Goal: Transaction & Acquisition: Purchase product/service

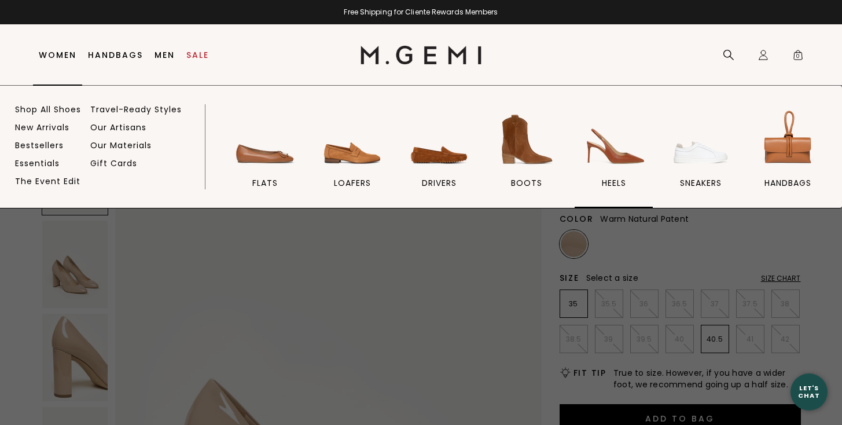
click at [612, 186] on span "heels" at bounding box center [614, 183] width 24 height 10
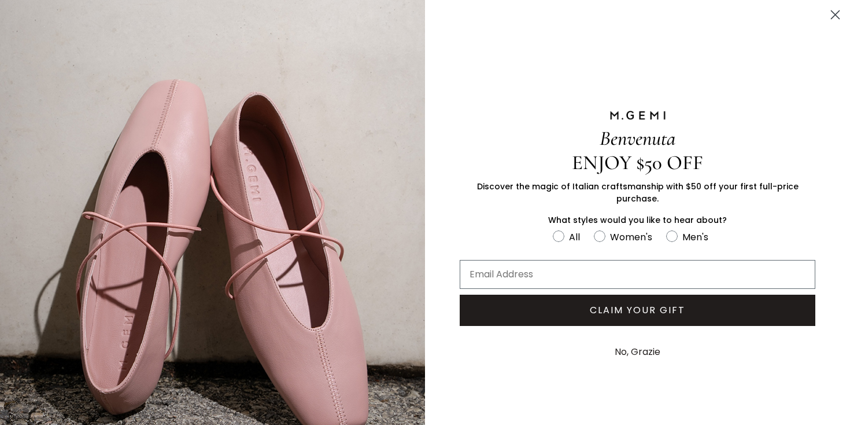
click at [832, 14] on icon "Close dialog" at bounding box center [836, 15] width 8 height 8
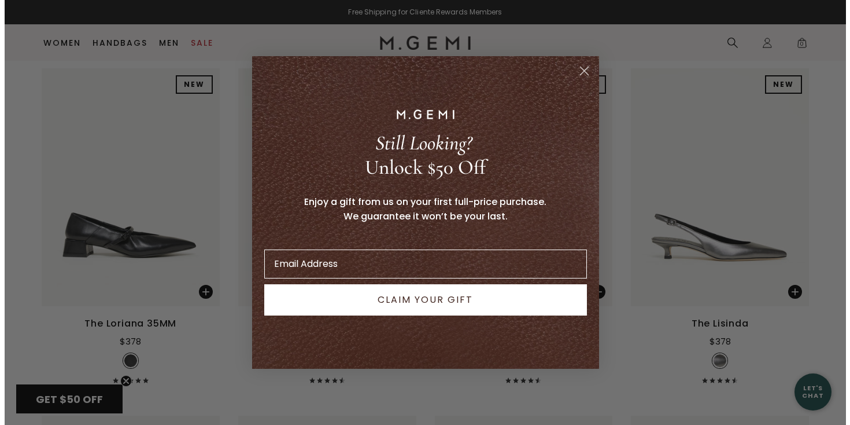
scroll to position [855, 0]
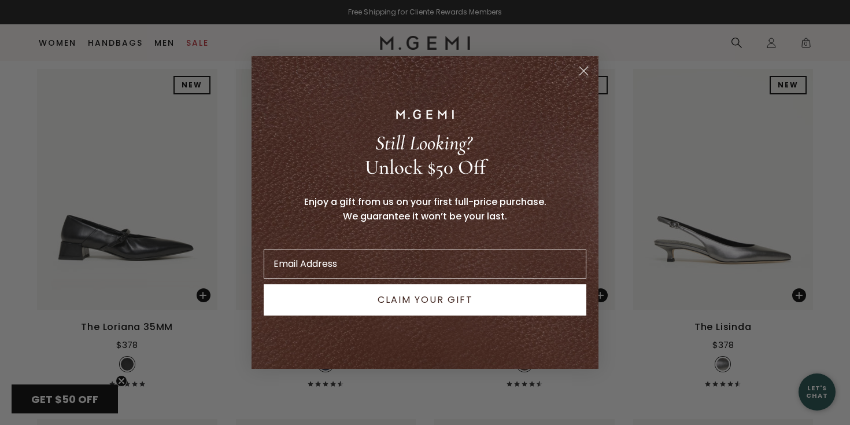
drag, startPoint x: 846, startPoint y: 78, endPoint x: 850, endPoint y: 127, distance: 48.7
click at [585, 71] on circle "Close dialog" at bounding box center [583, 70] width 19 height 19
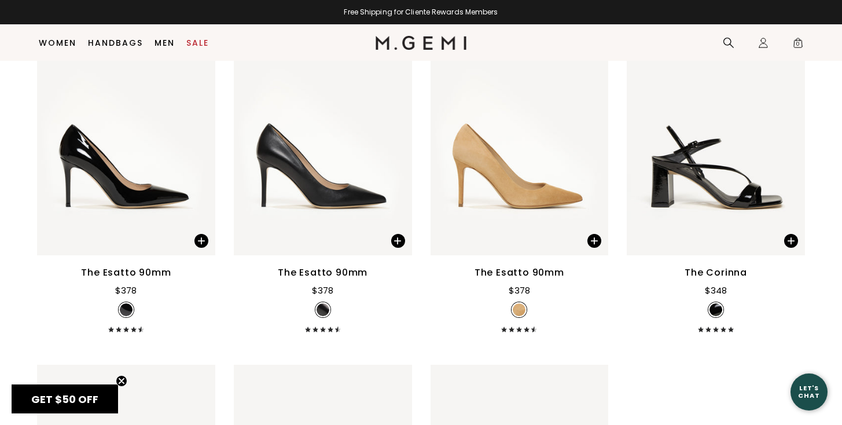
scroll to position [2984, 0]
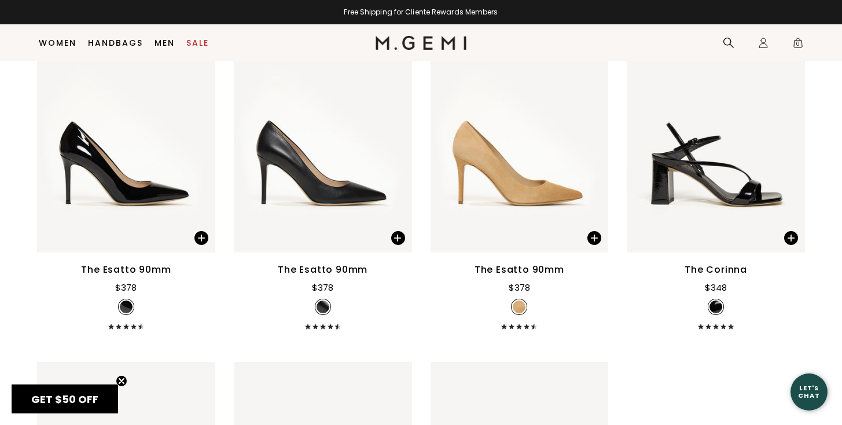
click at [329, 268] on div "The Esatto 90mm" at bounding box center [323, 270] width 90 height 14
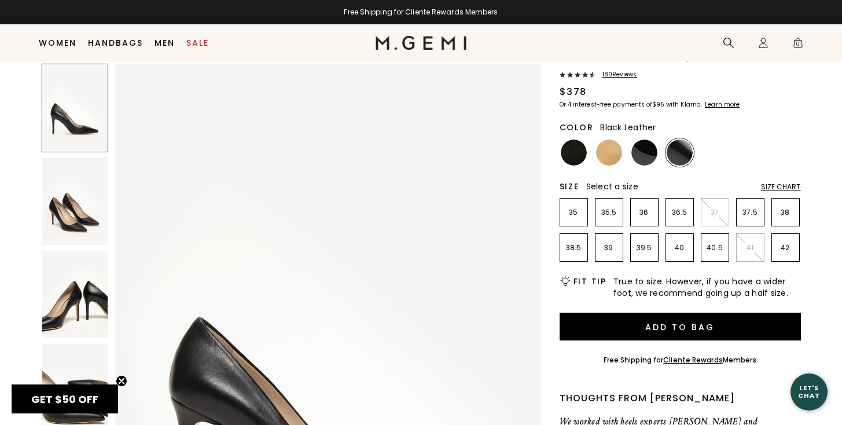
scroll to position [60, 0]
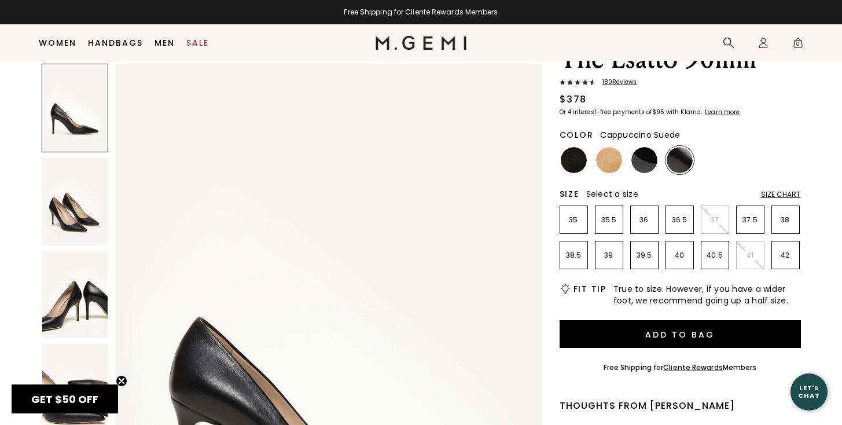
click at [606, 164] on img at bounding box center [609, 160] width 26 height 26
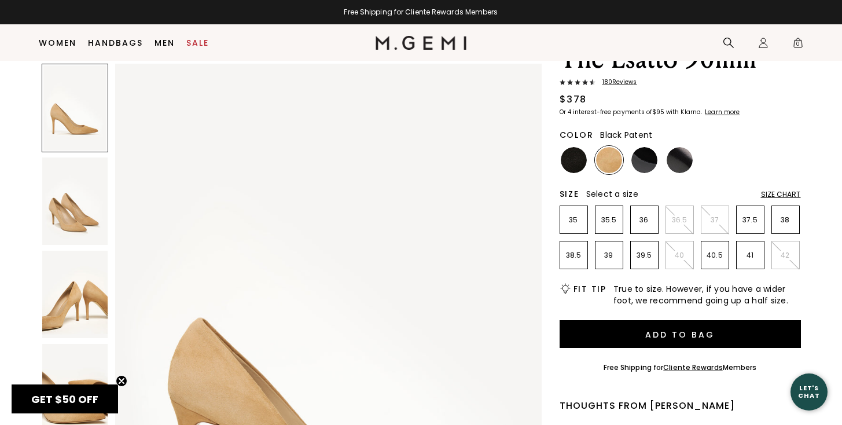
click at [644, 162] on img at bounding box center [644, 160] width 26 height 26
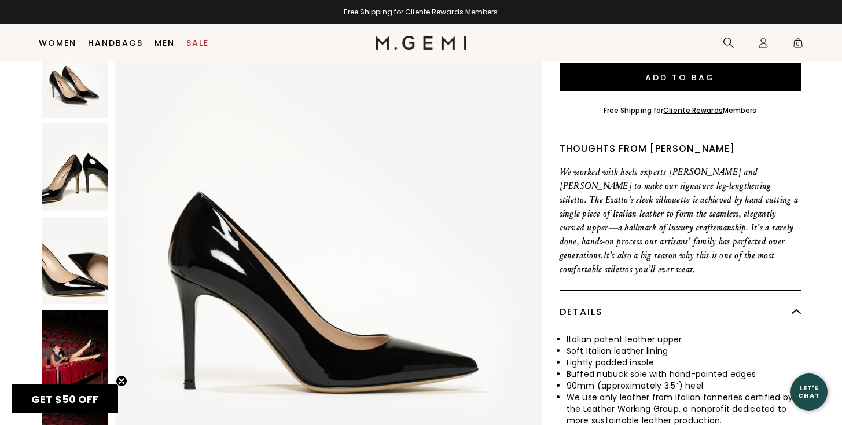
scroll to position [327, 0]
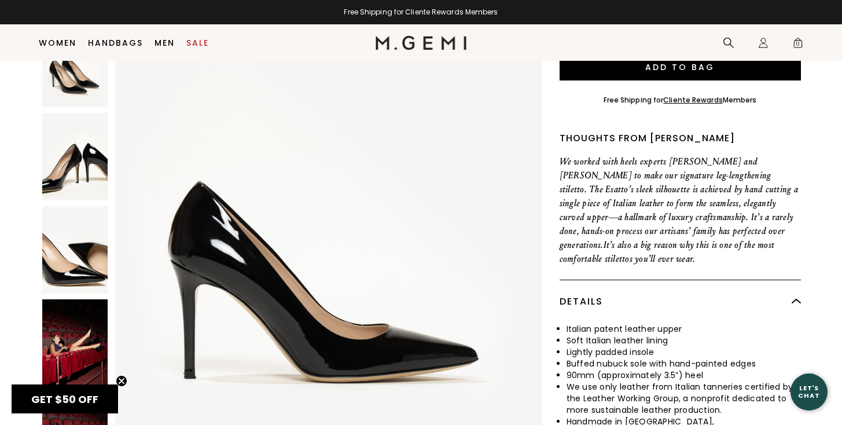
click at [87, 329] on img at bounding box center [74, 342] width 65 height 87
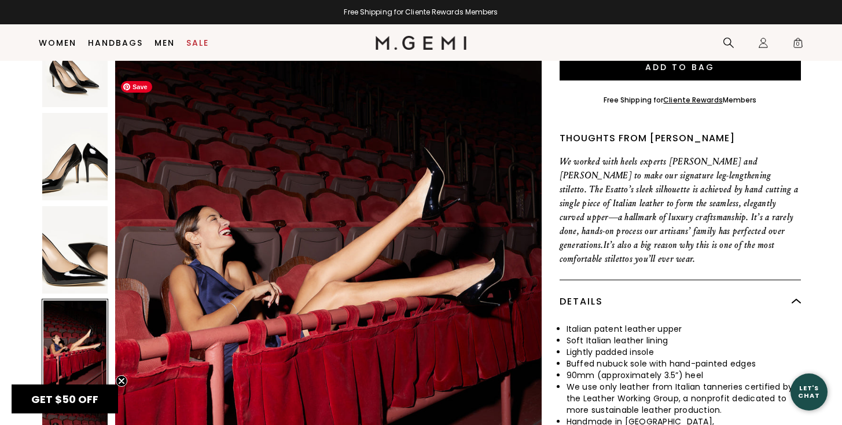
scroll to position [2273, 0]
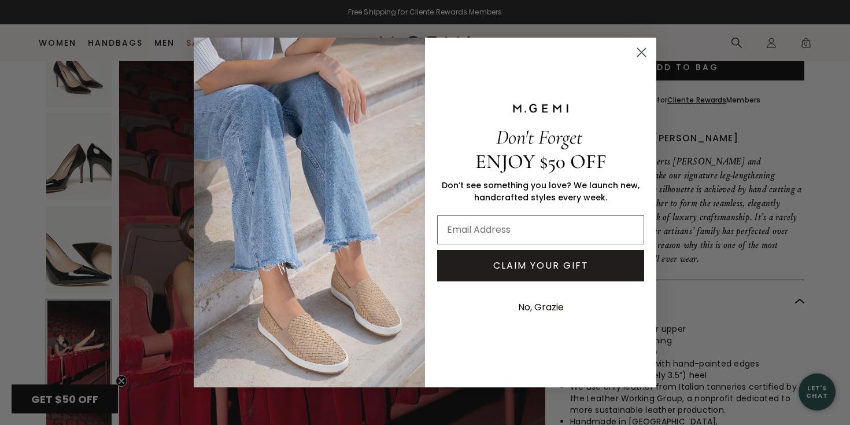
click at [639, 56] on circle "Close dialog" at bounding box center [641, 52] width 19 height 19
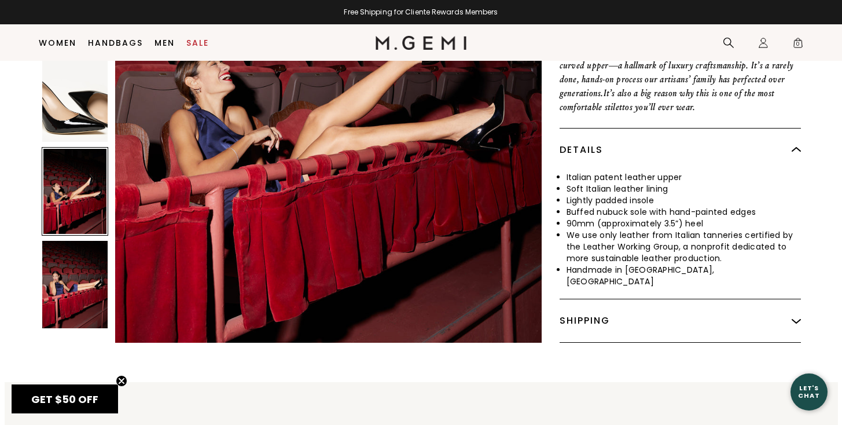
scroll to position [483, 0]
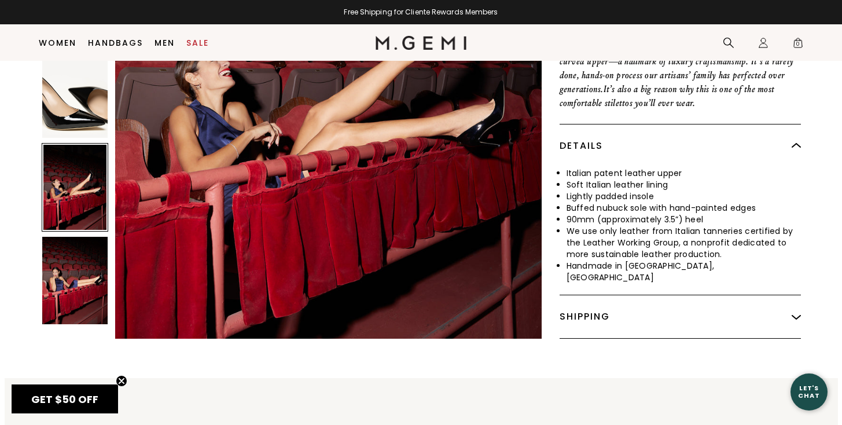
click at [93, 277] on img at bounding box center [74, 280] width 65 height 87
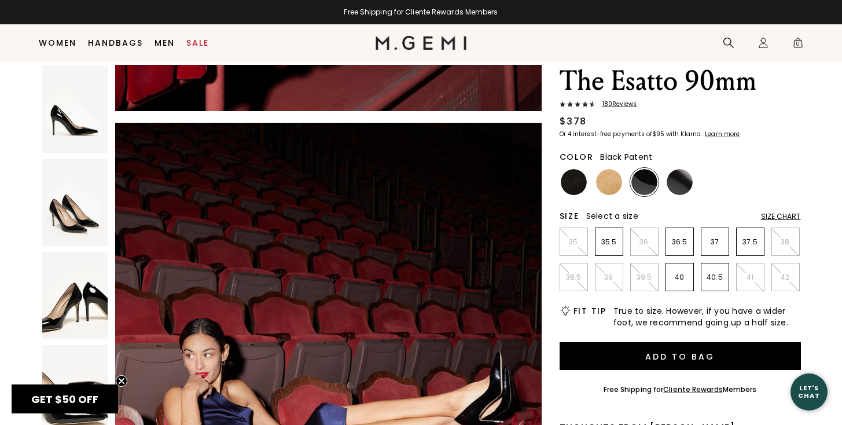
scroll to position [34, 0]
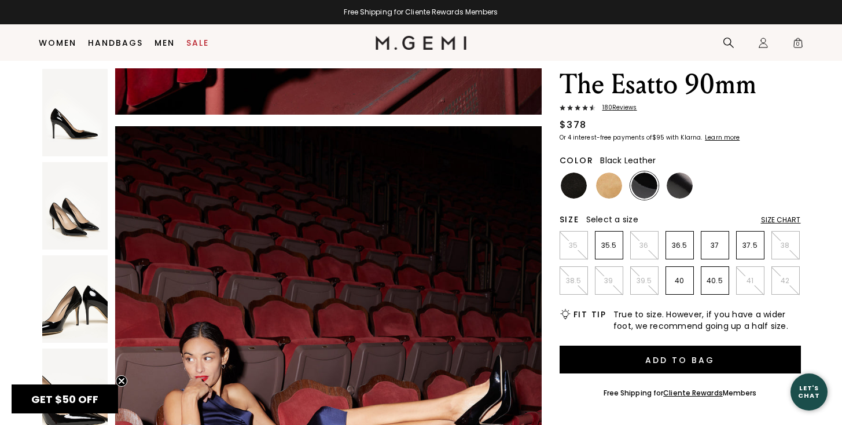
click at [690, 179] on img at bounding box center [679, 185] width 26 height 26
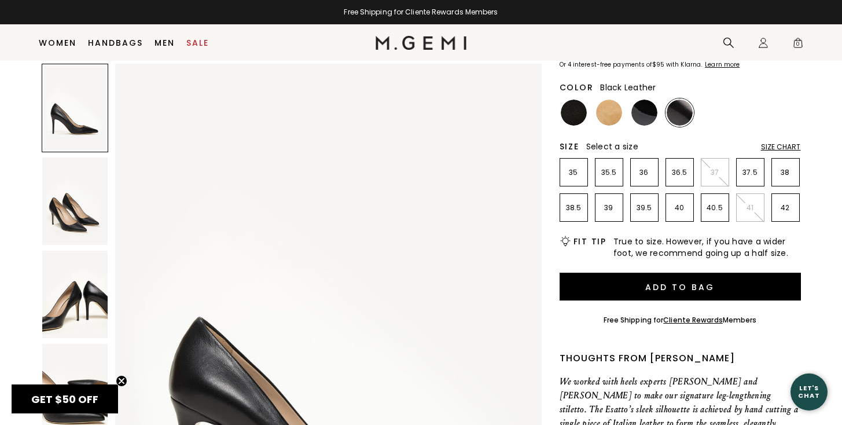
scroll to position [96, 0]
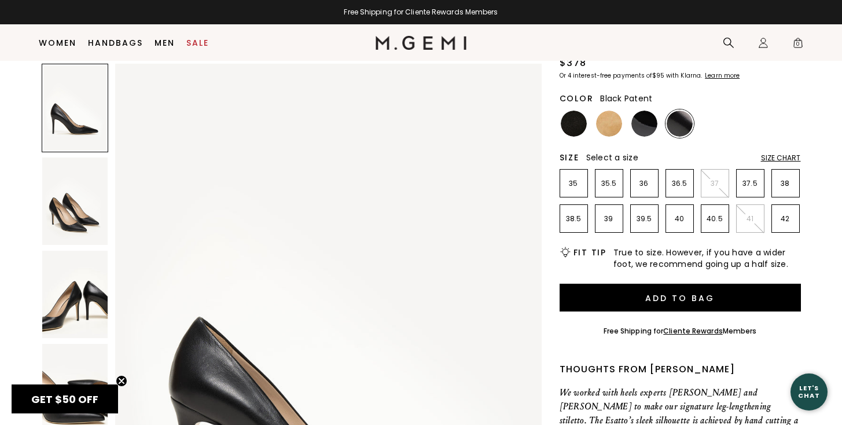
click at [644, 124] on img at bounding box center [644, 124] width 26 height 26
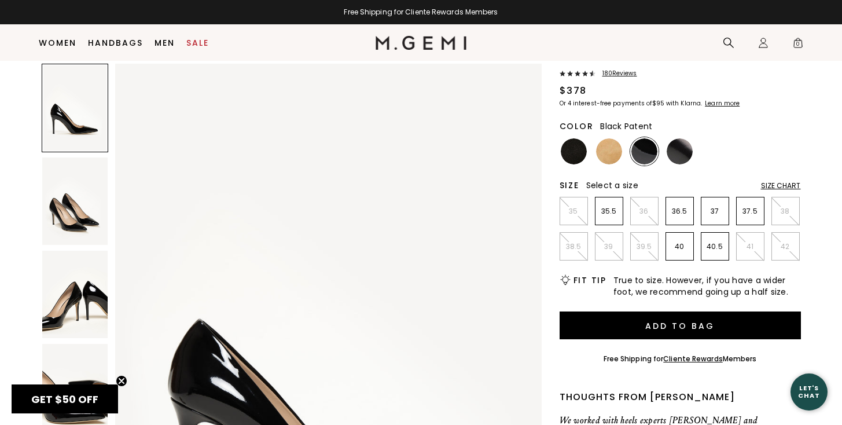
scroll to position [70, 0]
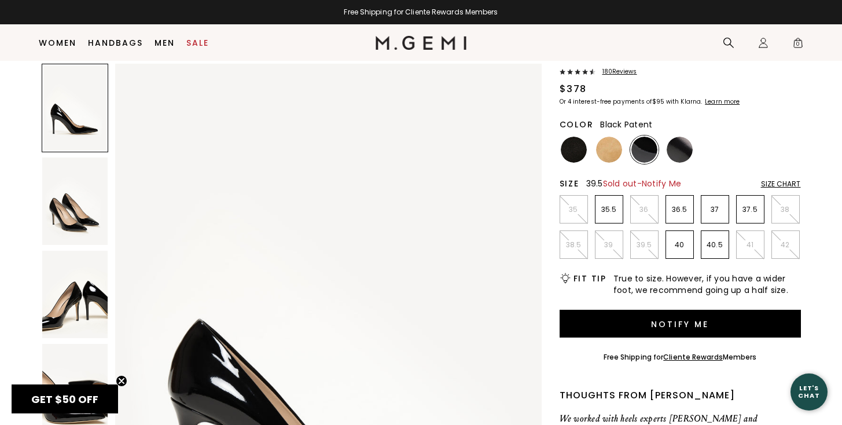
click at [644, 249] on li "39.5" at bounding box center [644, 244] width 28 height 28
